Goal: Task Accomplishment & Management: Manage account settings

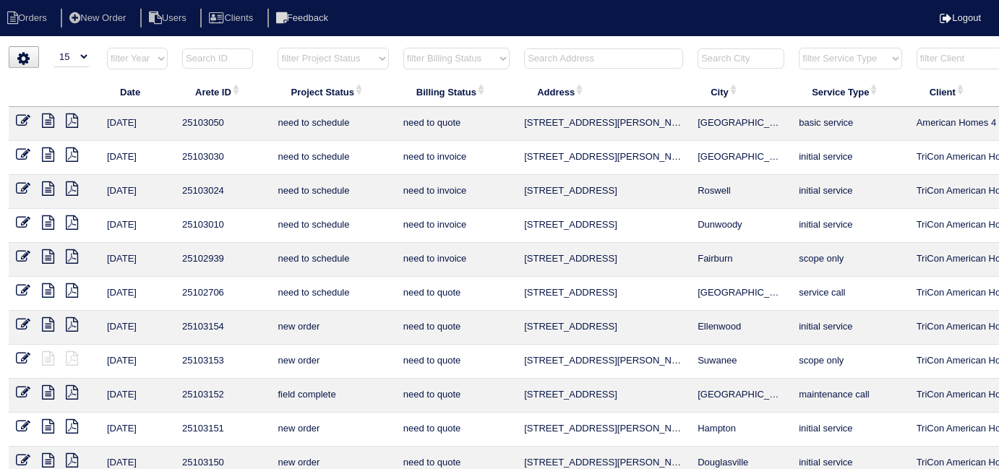
select select "15"
click at [640, 56] on input "text" at bounding box center [603, 58] width 159 height 20
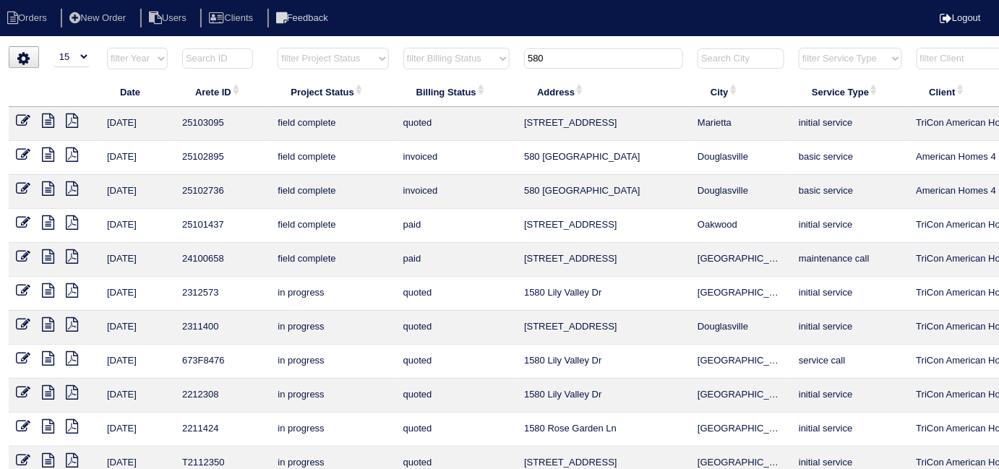
type input "580"
click at [21, 120] on icon at bounding box center [23, 120] width 14 height 14
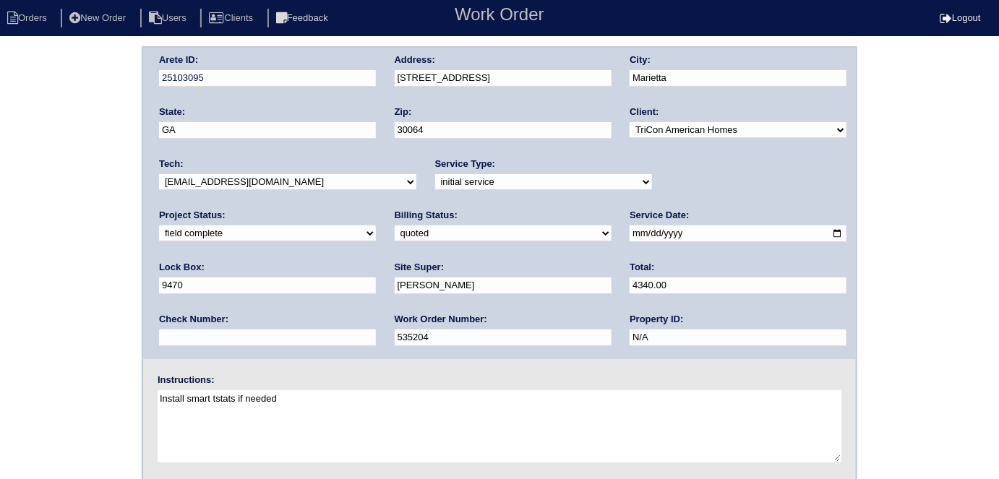
click at [67, 236] on div "Arete ID: 25103095 Address: 580 Westchester Cir SW City: Marietta State: GA Zip…" at bounding box center [499, 338] width 999 height 585
click at [395, 237] on select "need to quote quoted need to invoice invoiced paid warranty purchase order need…" at bounding box center [503, 234] width 217 height 16
select select "need to invoice"
click at [395, 226] on select "need to quote quoted need to invoice invoiced paid warranty purchase order need…" at bounding box center [503, 234] width 217 height 16
click at [376, 226] on select "new order assigned in progress field complete need to schedule admin review arc…" at bounding box center [267, 234] width 217 height 16
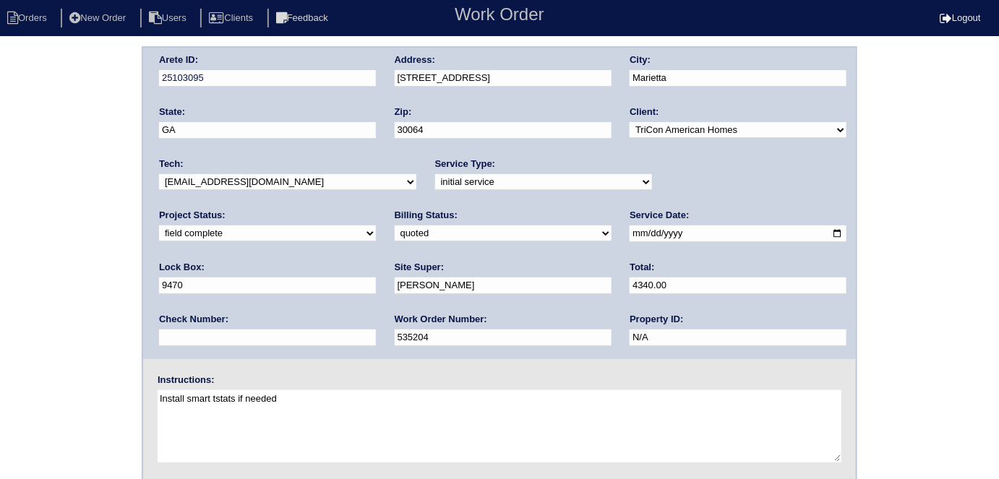
select select "need to schedule"
click at [376, 226] on select "new order assigned in progress field complete need to schedule admin review arc…" at bounding box center [267, 234] width 217 height 16
click at [630, 228] on input "2025-08-25" at bounding box center [738, 234] width 217 height 17
type input "2025-08-27"
click at [31, 341] on div "Arete ID: 25103095 Address: 580 Westchester Cir SW City: Marietta State: GA Zip…" at bounding box center [499, 338] width 999 height 585
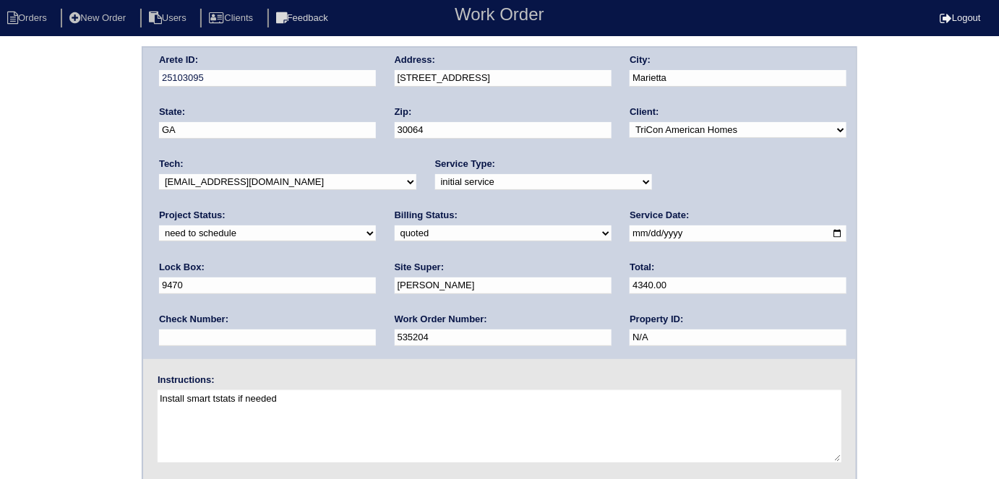
click at [90, 294] on div "Arete ID: 25103095 Address: 580 Westchester Cir SW City: Marietta State: GA Zip…" at bounding box center [499, 338] width 999 height 585
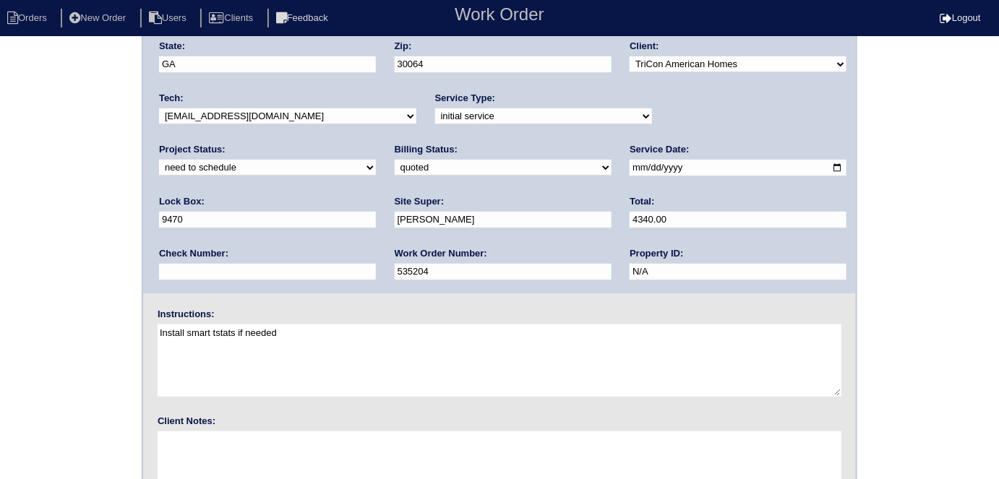
scroll to position [148, 0]
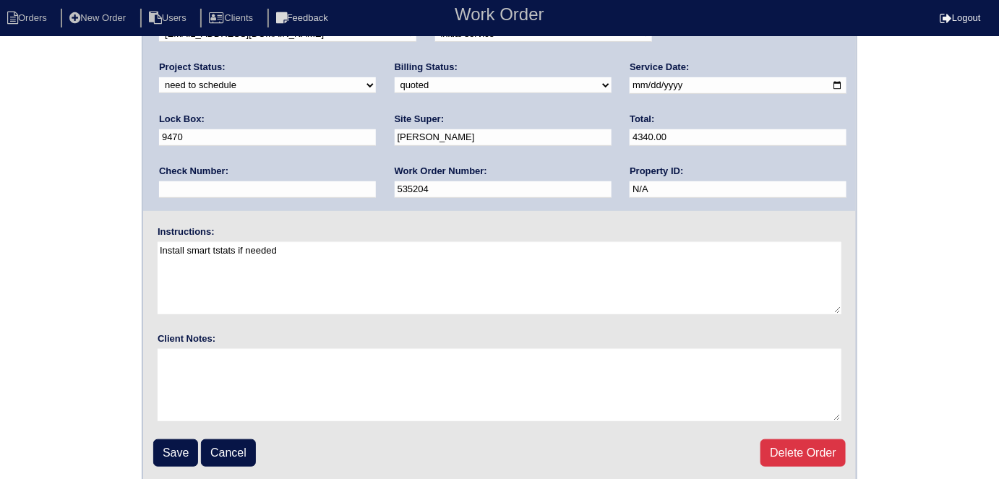
click at [176, 455] on input "Save" at bounding box center [175, 453] width 45 height 27
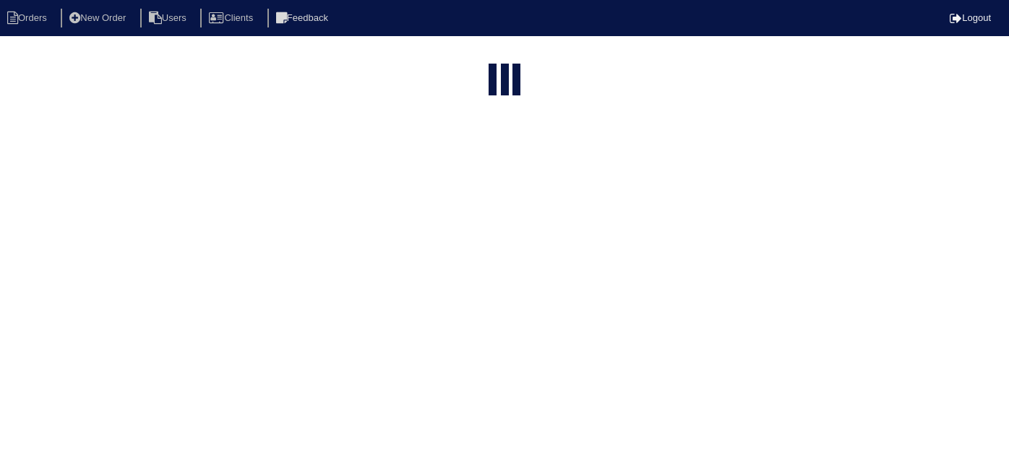
select select "15"
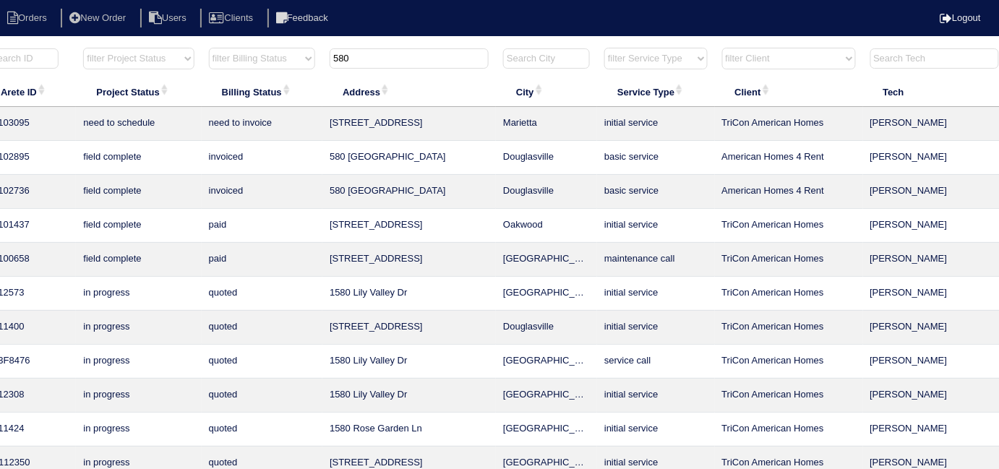
scroll to position [0, 262]
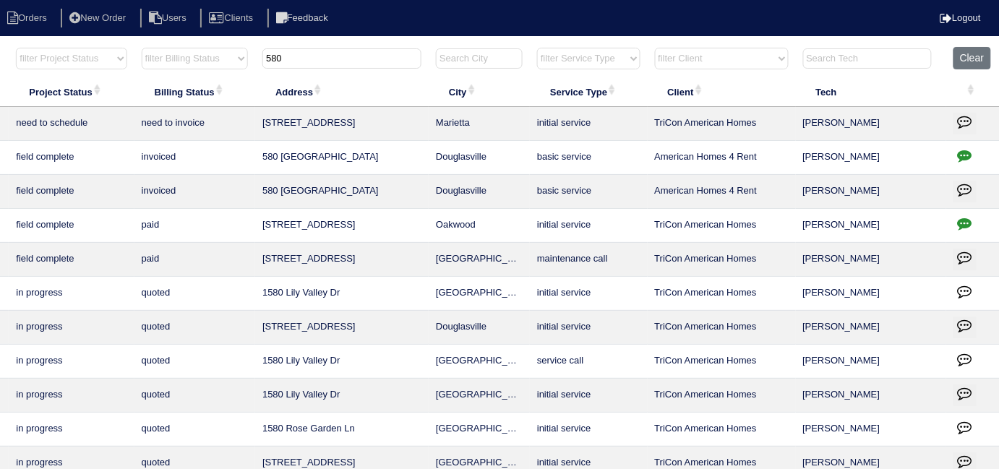
click at [962, 118] on icon "button" at bounding box center [965, 121] width 14 height 14
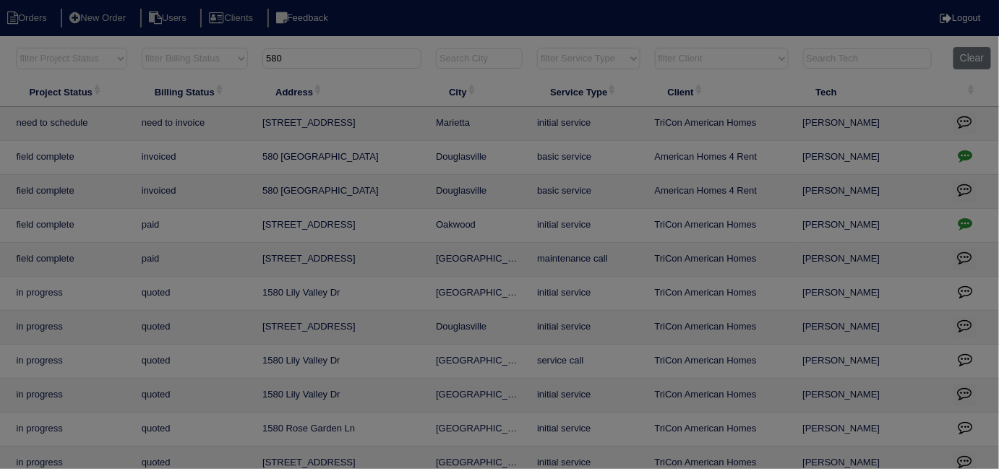
scroll to position [0, 252]
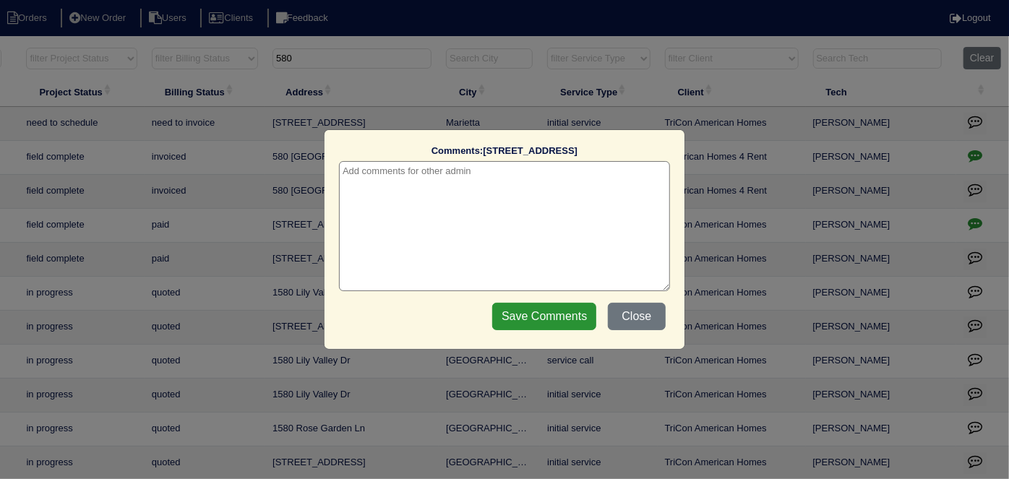
click at [453, 176] on textarea at bounding box center [504, 226] width 331 height 130
paste textarea "Replace furnace/duct cleaning"
click at [374, 175] on textarea "8/26/2 -Replace furnace/duct cleaning" at bounding box center [504, 226] width 331 height 130
click at [521, 174] on textarea "8/26/2 - Replace furnace/duct cleaning" at bounding box center [504, 226] width 331 height 130
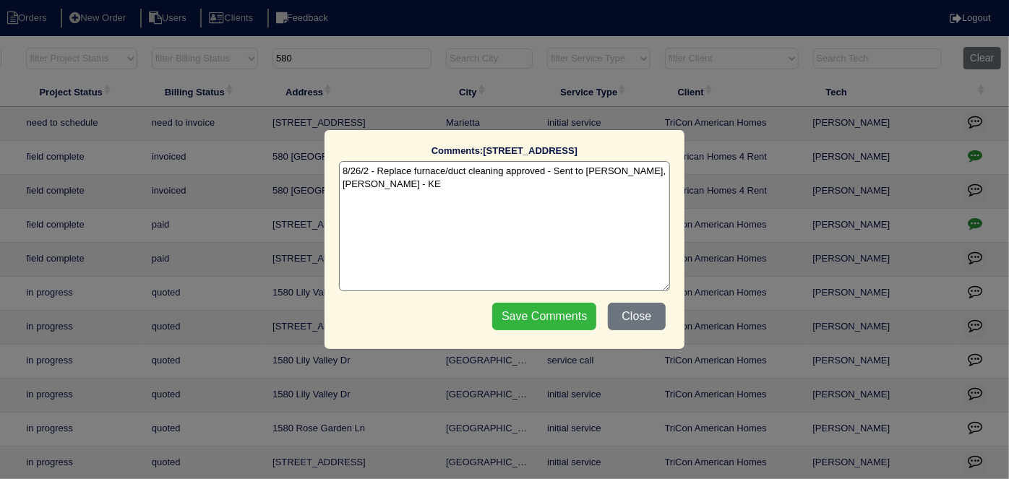
type textarea "8/26/2 - Replace furnace/duct cleaning approved - Sent to Dan, Payton, Reeca - …"
click at [560, 317] on input "Save Comments" at bounding box center [544, 316] width 104 height 27
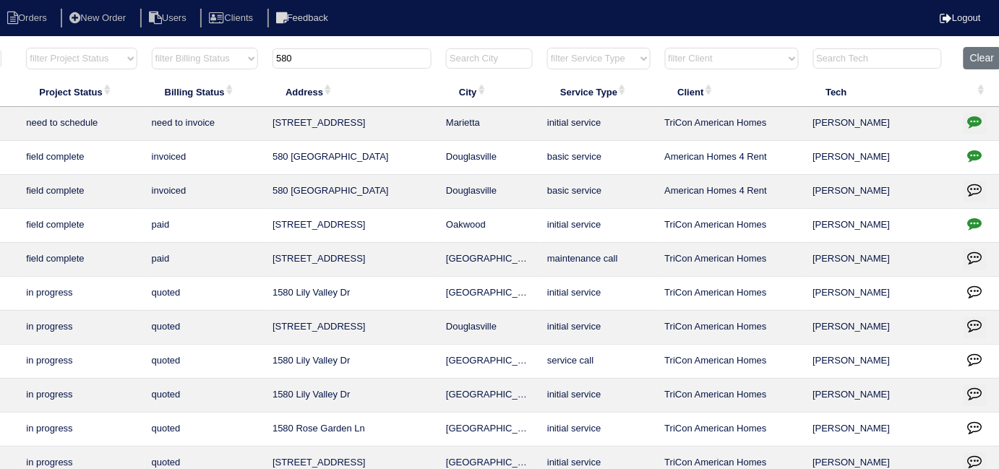
drag, startPoint x: 371, startPoint y: 61, endPoint x: 0, endPoint y: 6, distance: 375.0
click at [0, 46] on body "Orders New Order Users Clients Feedback Logout Orders New Order Users Clients M…" at bounding box center [247, 346] width 999 height 601
